Goal: Task Accomplishment & Management: Manage account settings

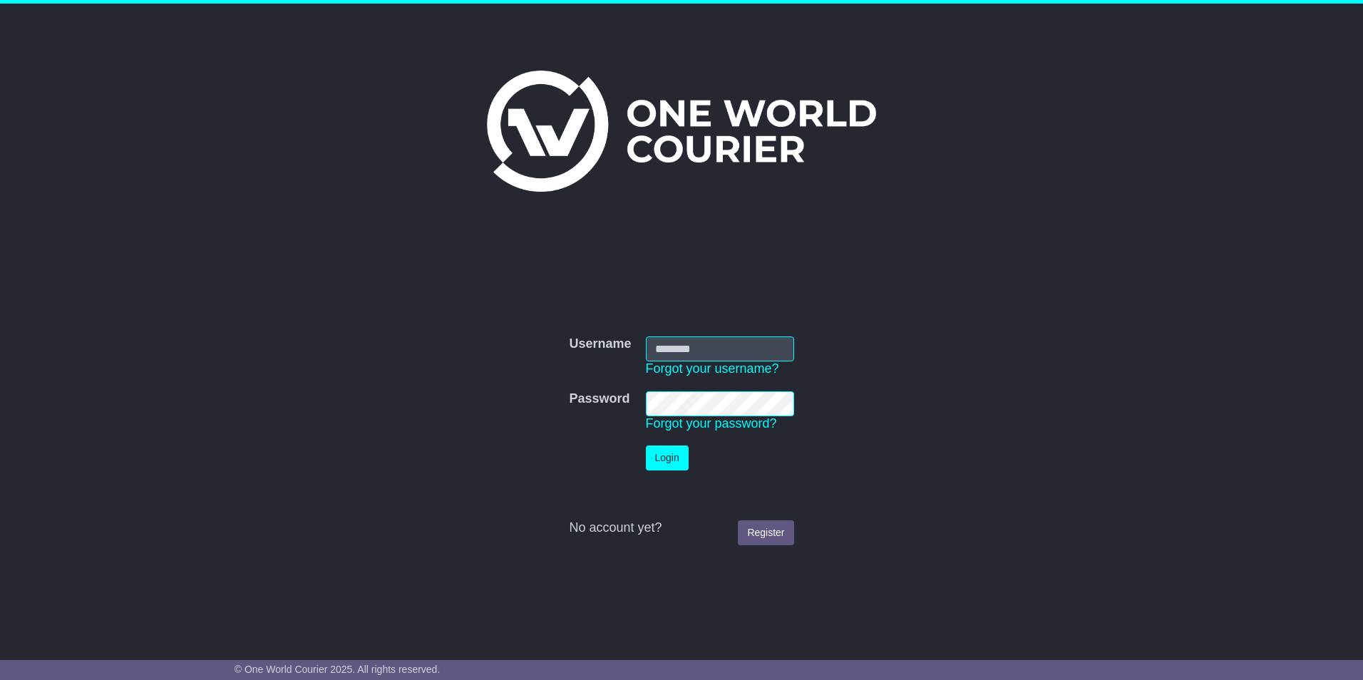
type input "**********"
drag, startPoint x: 1299, startPoint y: 654, endPoint x: 1362, endPoint y: 654, distance: 63.4
drag, startPoint x: 1362, startPoint y: 654, endPoint x: 674, endPoint y: 465, distance: 714.0
click at [674, 465] on button "Login" at bounding box center [667, 458] width 43 height 25
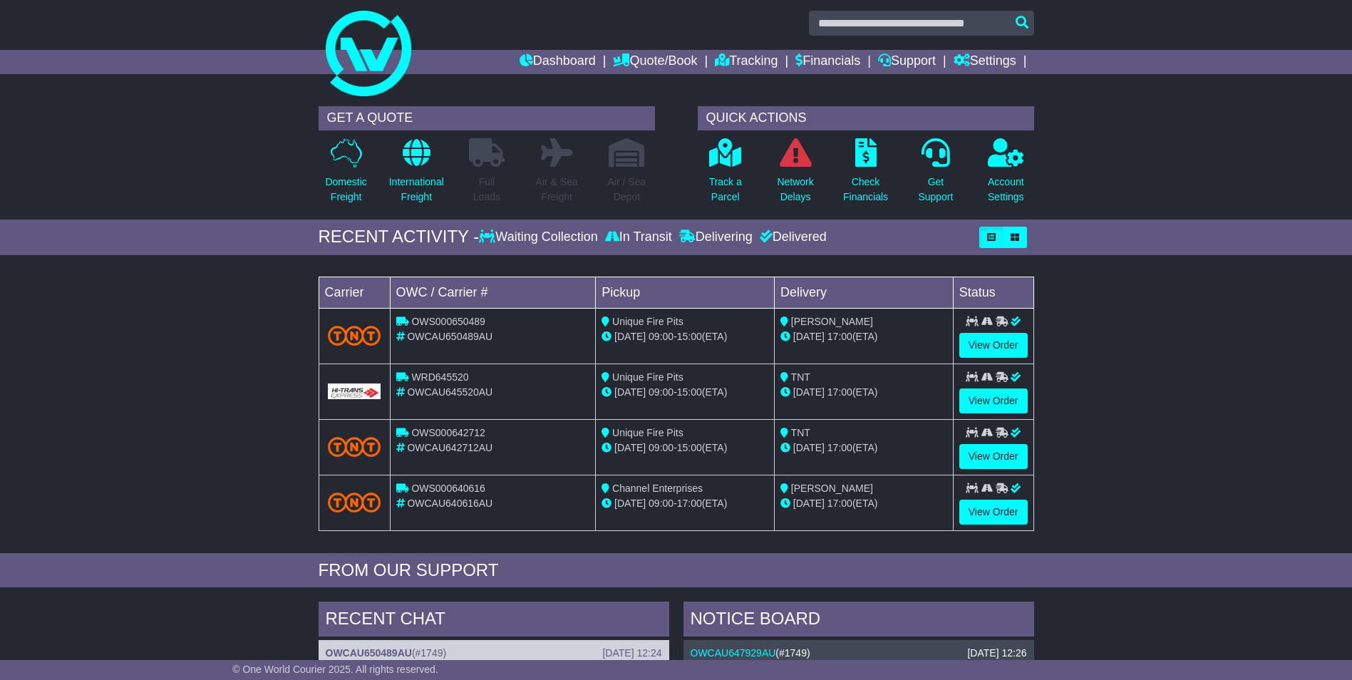
scroll to position [1, 0]
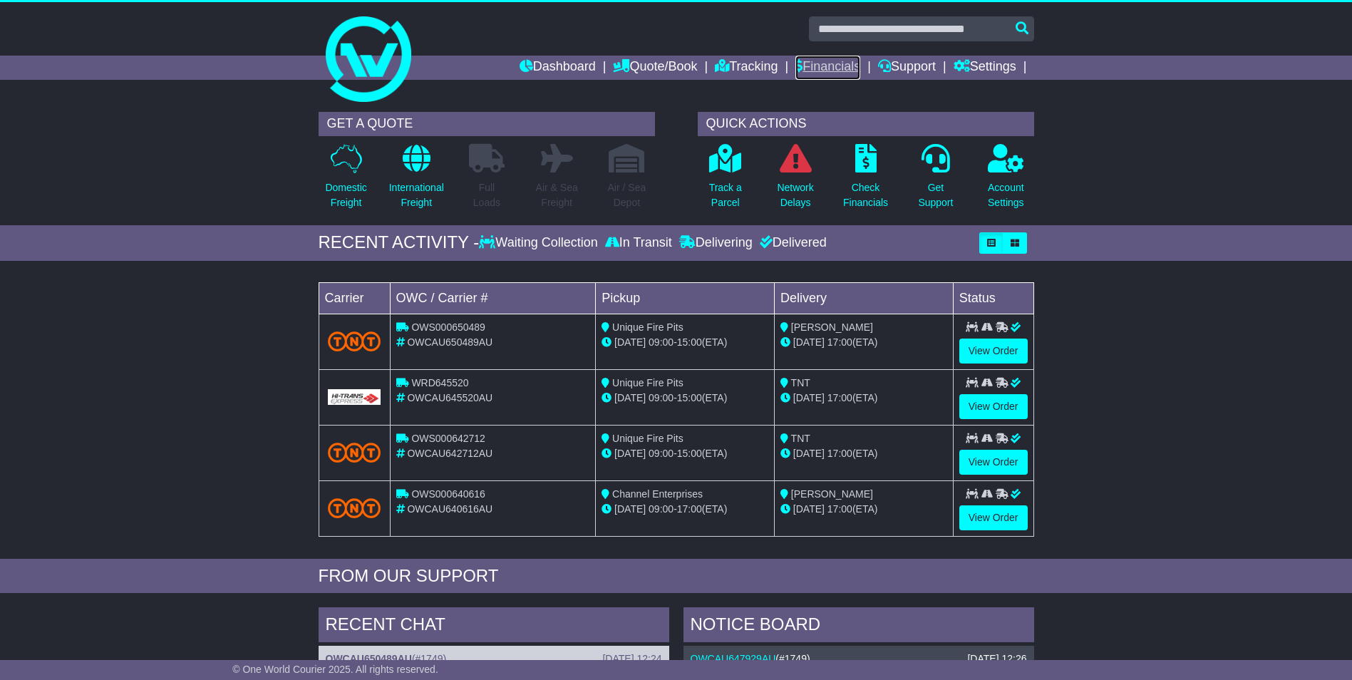
click at [830, 66] on link "Financials" at bounding box center [828, 68] width 65 height 24
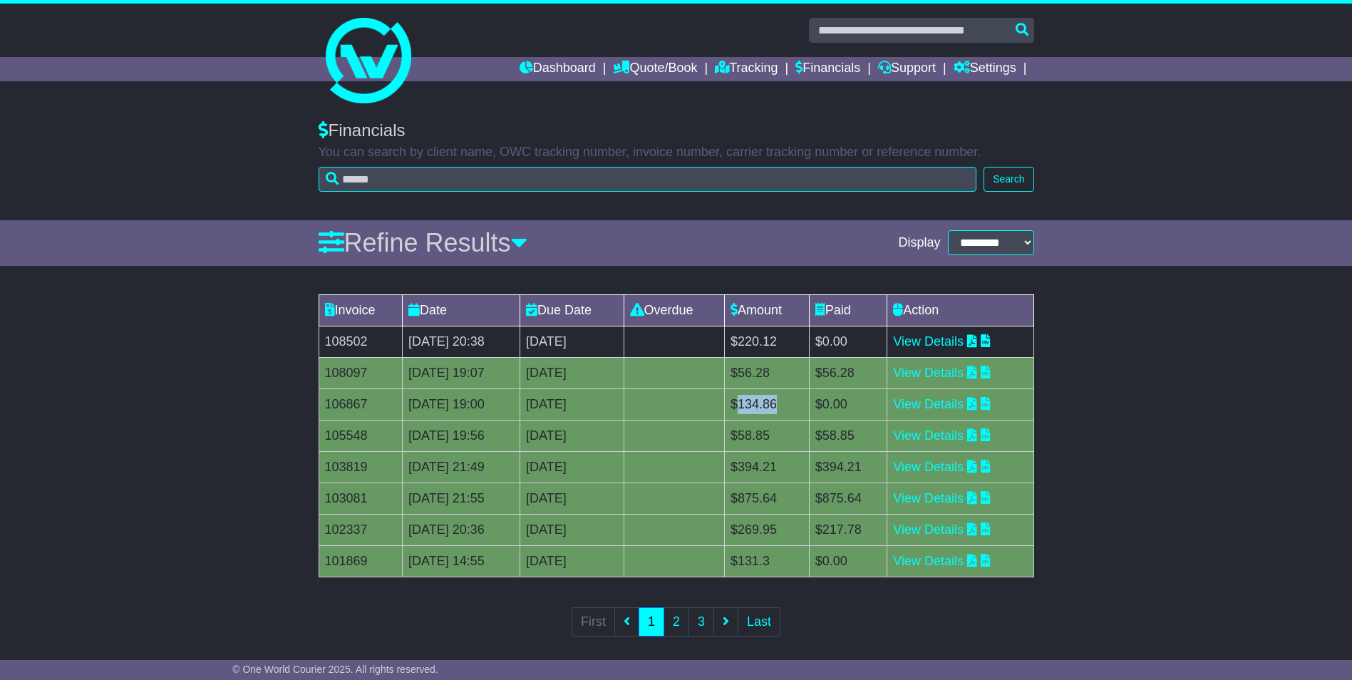
drag, startPoint x: 780, startPoint y: 403, endPoint x: 828, endPoint y: 401, distance: 48.5
click at [810, 401] on td "$134.86" at bounding box center [767, 403] width 85 height 31
click at [961, 531] on link "View Details" at bounding box center [928, 529] width 71 height 14
click at [851, 528] on td "$217.78" at bounding box center [848, 529] width 78 height 31
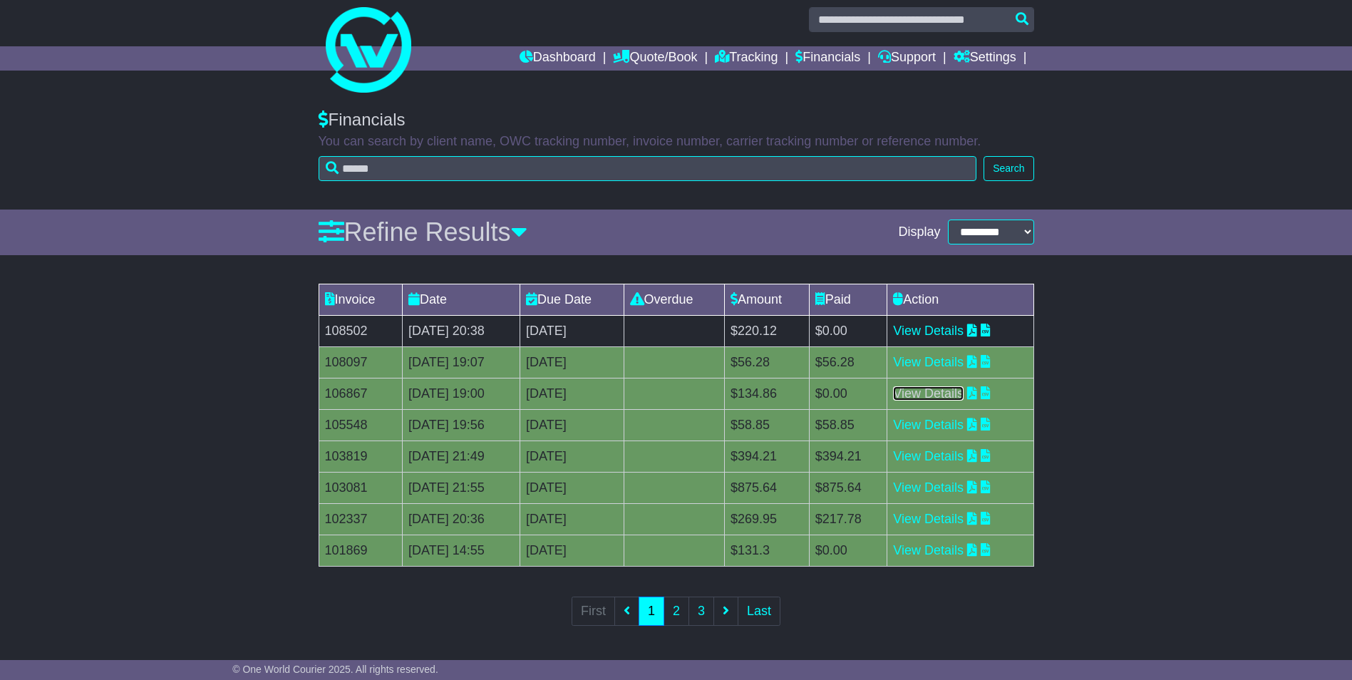
click at [947, 394] on link "View Details" at bounding box center [928, 393] width 71 height 14
drag, startPoint x: 823, startPoint y: 391, endPoint x: 778, endPoint y: 389, distance: 45.6
click at [778, 389] on td "$134.86" at bounding box center [767, 393] width 85 height 31
click at [1169, 399] on div "Invoice Date Due Date Overdue Amount Paid Action 108502 18 Sep 2025 20:38 2nd O…" at bounding box center [676, 465] width 1352 height 376
click at [1175, 408] on div "Invoice Date Due Date Overdue Amount Paid Action 108502 18 Sep 2025 20:38 2nd O…" at bounding box center [676, 465] width 1352 height 376
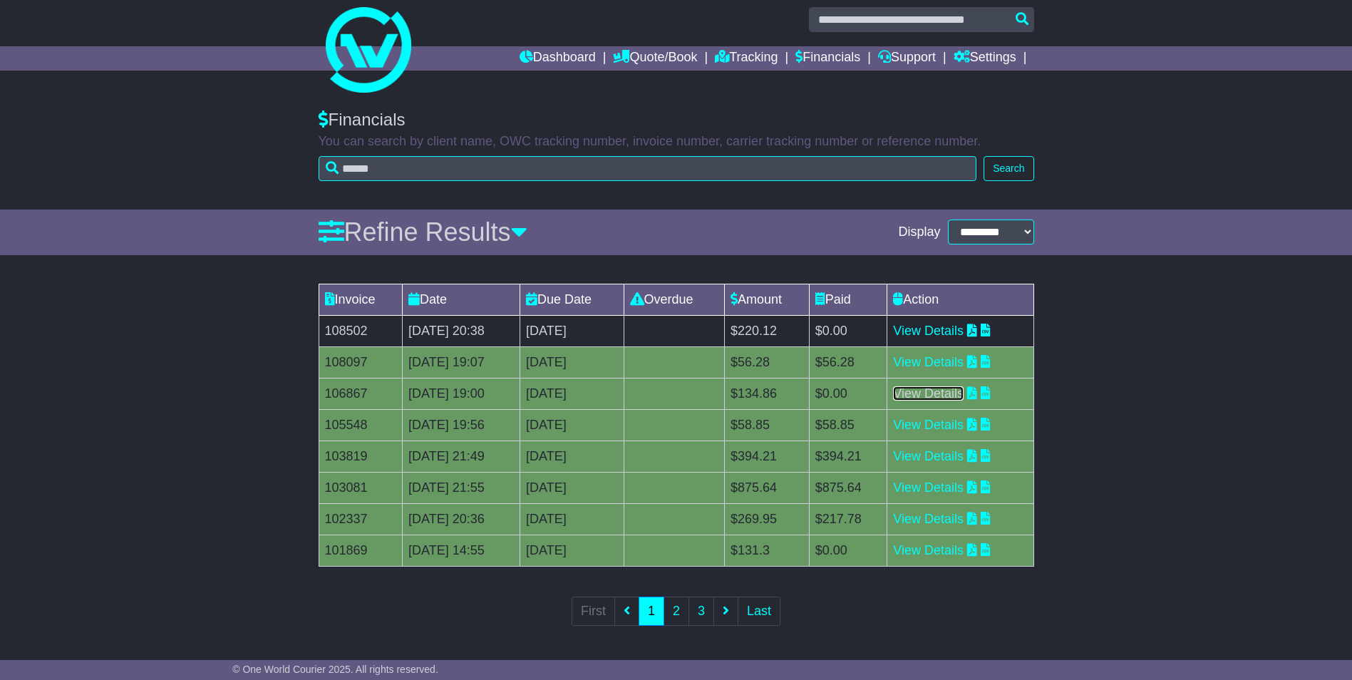
click at [950, 393] on link "View Details" at bounding box center [928, 393] width 71 height 14
click at [964, 365] on link "View Details" at bounding box center [928, 362] width 71 height 14
drag, startPoint x: 776, startPoint y: 396, endPoint x: 829, endPoint y: 396, distance: 52.7
click at [810, 396] on td "$134.86" at bounding box center [767, 393] width 85 height 31
copy td "$134.86"
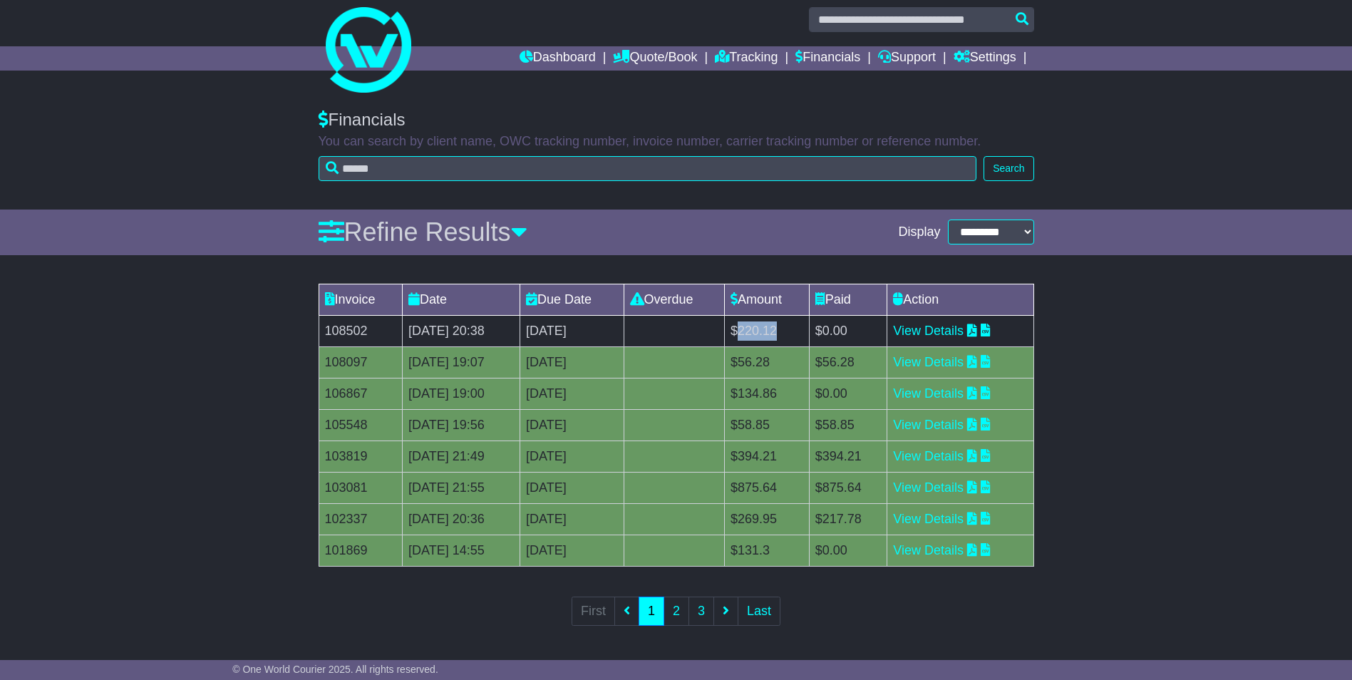
drag, startPoint x: 781, startPoint y: 329, endPoint x: 827, endPoint y: 332, distance: 45.7
click at [810, 332] on td "$220.12" at bounding box center [767, 330] width 85 height 31
drag, startPoint x: 827, startPoint y: 332, endPoint x: 814, endPoint y: 332, distance: 12.8
copy td "220.12"
click at [985, 55] on link "Settings" at bounding box center [985, 58] width 63 height 24
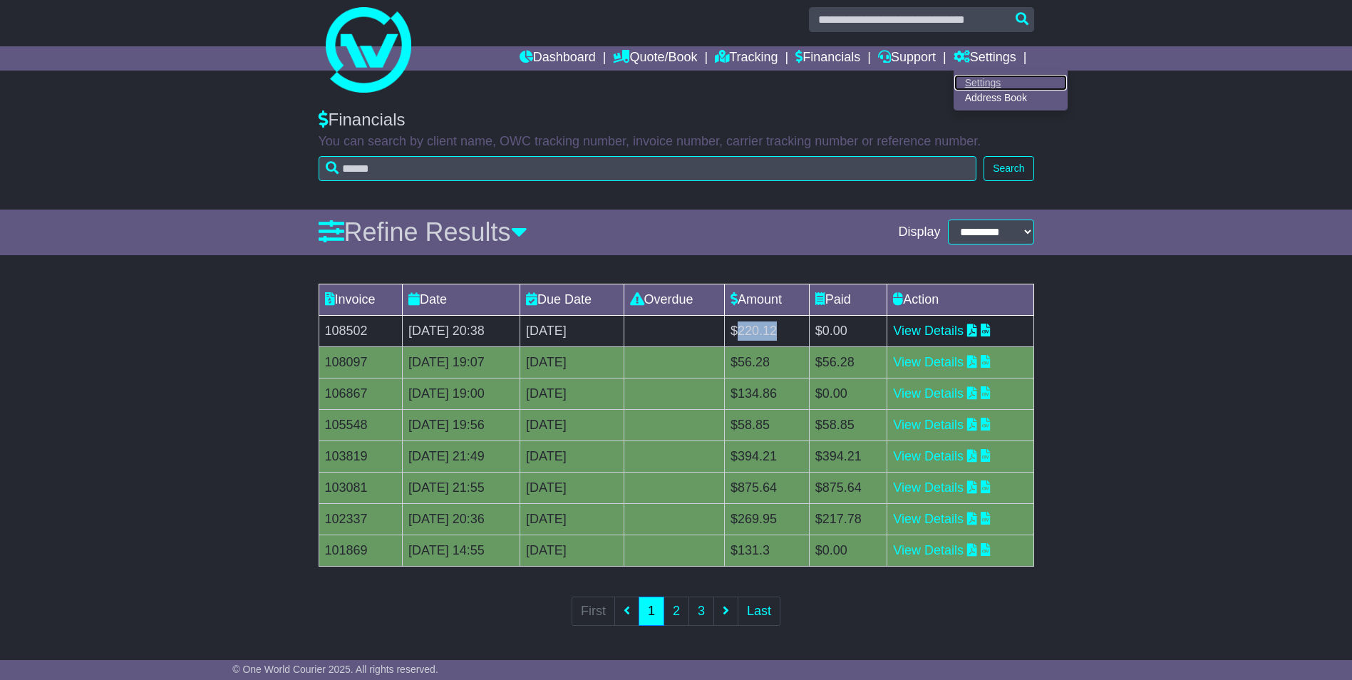
click at [986, 78] on link "Settings" at bounding box center [1010, 83] width 113 height 16
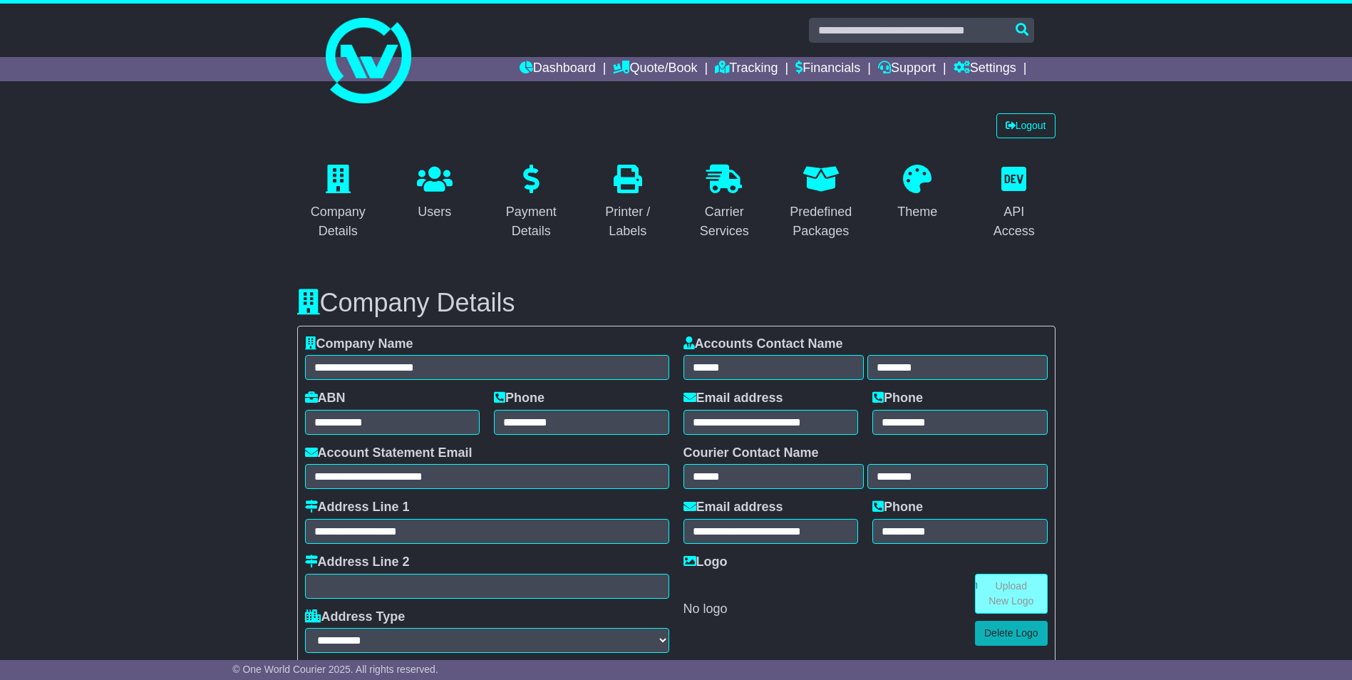
select select "**********"
select select "**"
click at [1029, 125] on link "Logout" at bounding box center [1026, 125] width 59 height 25
